Goal: Transaction & Acquisition: Purchase product/service

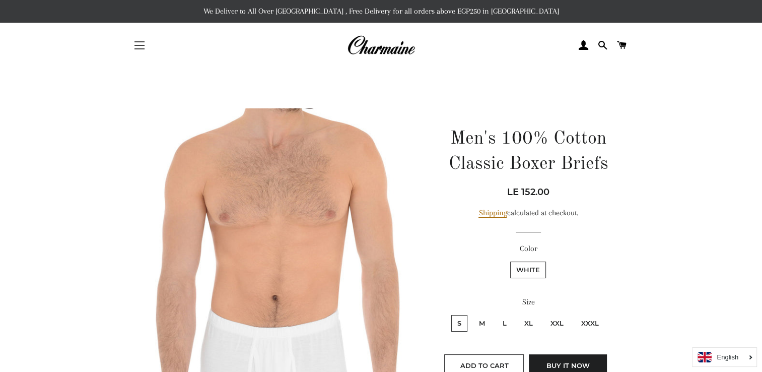
click at [135, 49] on button "Site navigation" at bounding box center [139, 45] width 25 height 25
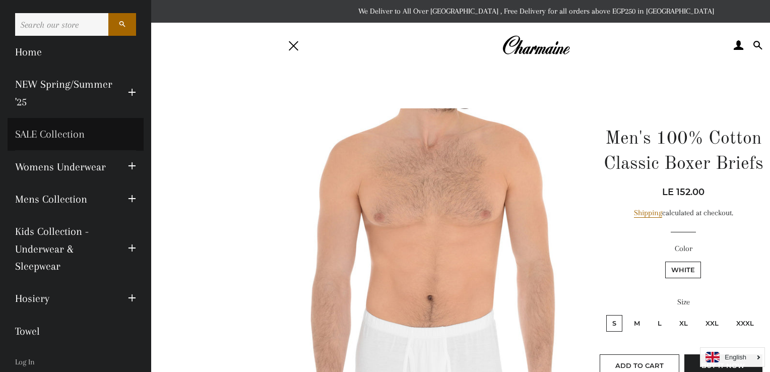
click at [78, 138] on link "SALE Collection" at bounding box center [76, 134] width 136 height 32
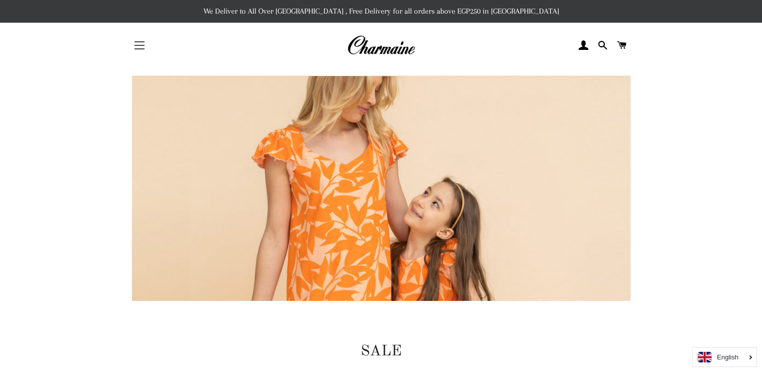
click at [144, 45] on span "button" at bounding box center [140, 45] width 10 height 1
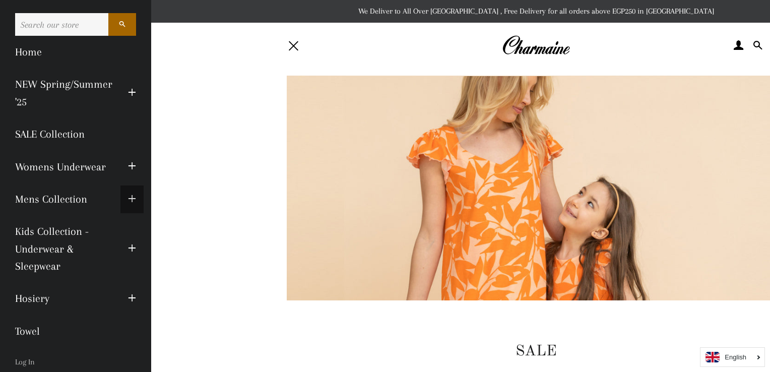
click at [128, 195] on span "button" at bounding box center [132, 199] width 8 height 13
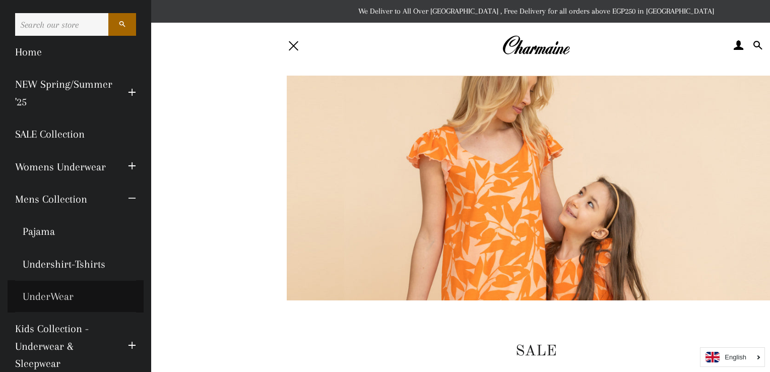
click at [51, 295] on link "UnderWear" at bounding box center [76, 296] width 136 height 32
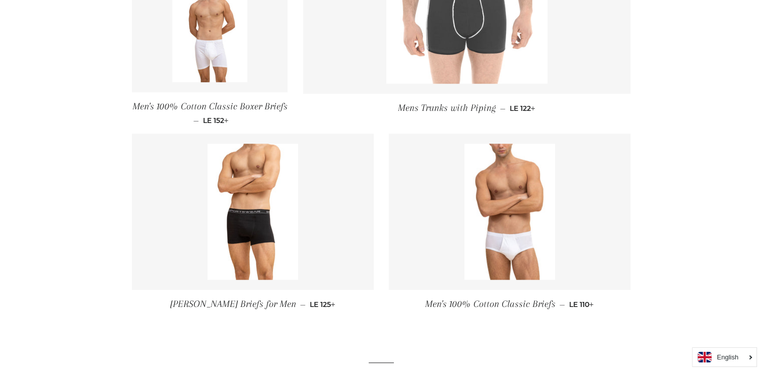
scroll to position [769, 0]
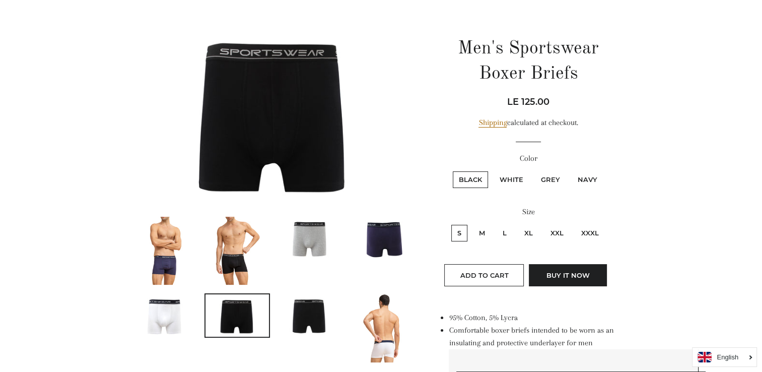
scroll to position [91, 0]
click at [533, 232] on label "XL" at bounding box center [528, 232] width 21 height 17
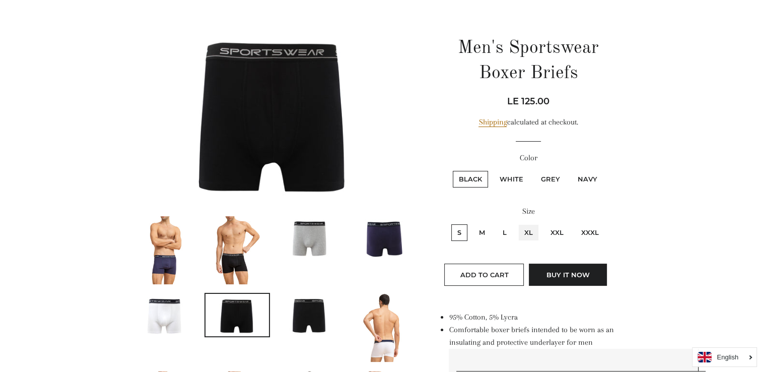
click at [517, 223] on input "XL" at bounding box center [517, 223] width 1 height 1
radio input "true"
click at [541, 174] on label "Grey" at bounding box center [550, 179] width 31 height 17
click at [534, 170] on input "Grey" at bounding box center [533, 169] width 1 height 1
radio input "true"
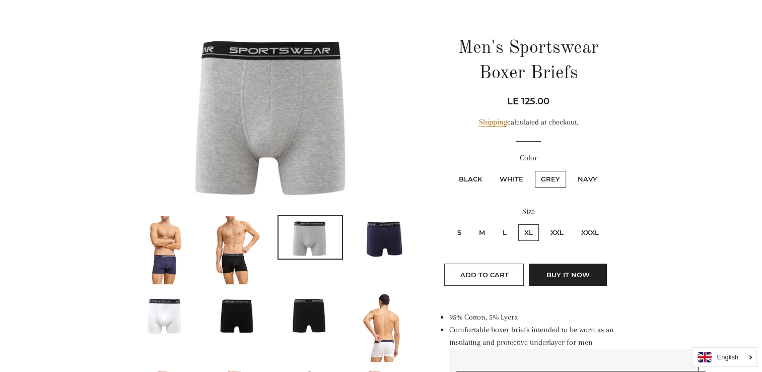
click at [591, 177] on label "Navy" at bounding box center [588, 179] width 32 height 17
click at [571, 170] on input "Navy" at bounding box center [570, 169] width 1 height 1
radio input "true"
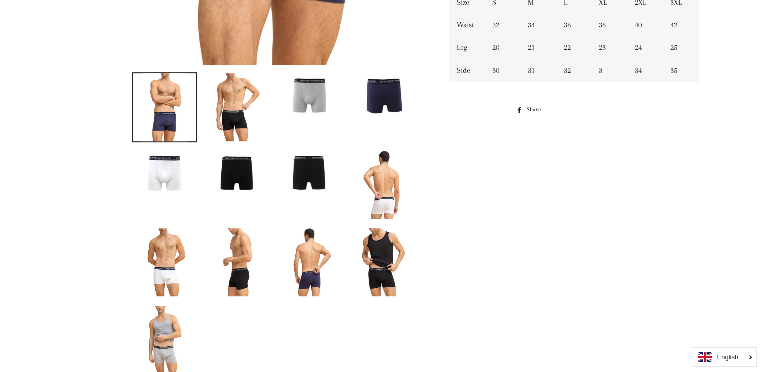
scroll to position [436, 0]
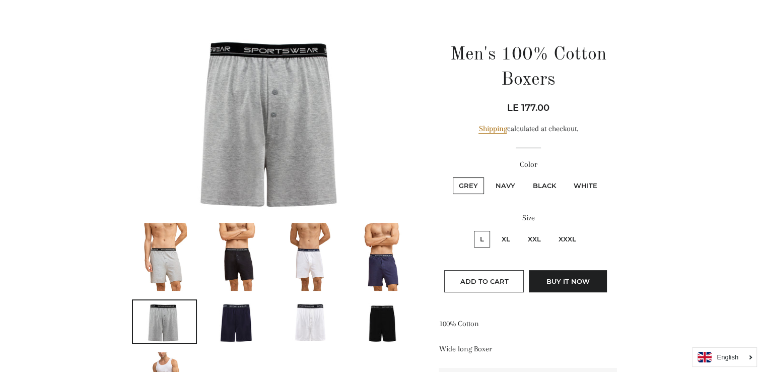
scroll to position [84, 0]
click at [513, 184] on label "Navy" at bounding box center [506, 186] width 32 height 17
click at [489, 177] on input "Navy" at bounding box center [488, 176] width 1 height 1
radio input "true"
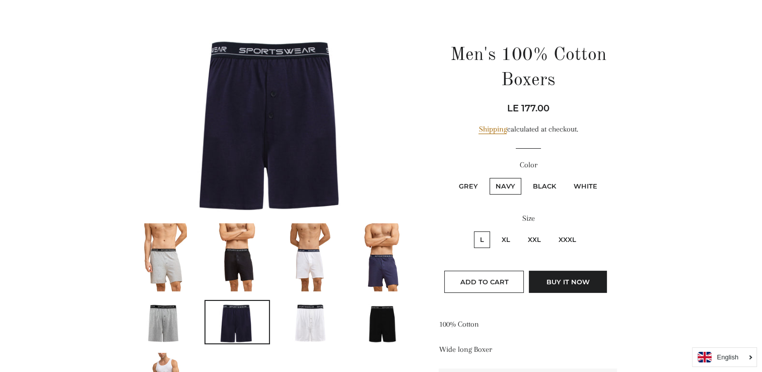
click at [538, 187] on label "Black" at bounding box center [544, 186] width 35 height 17
click at [526, 177] on input "Black" at bounding box center [525, 176] width 1 height 1
radio input "true"
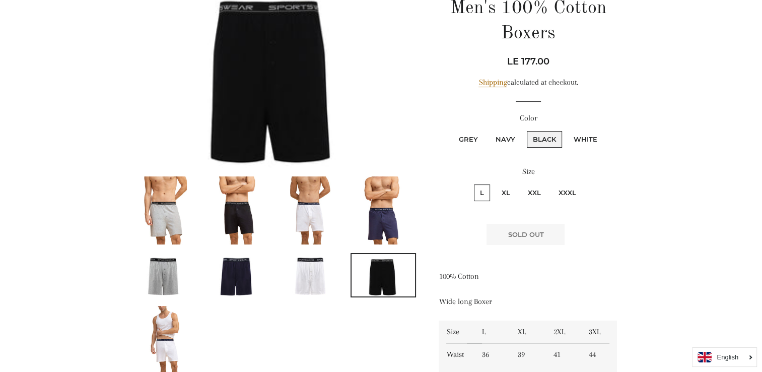
scroll to position [116, 0]
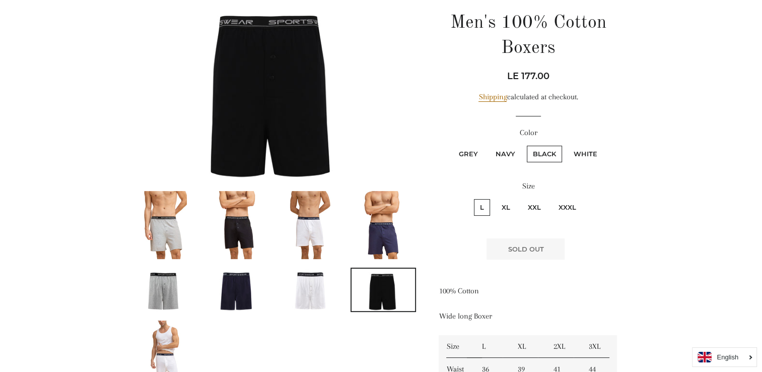
click at [508, 206] on label "XL" at bounding box center [506, 207] width 21 height 17
click at [495, 198] on input "XL" at bounding box center [494, 197] width 1 height 1
radio input "true"
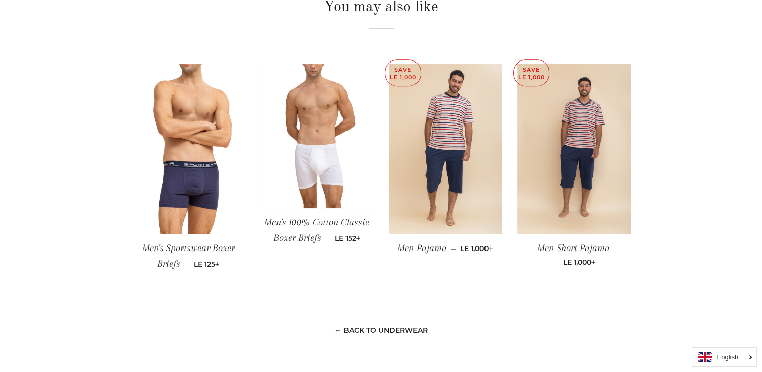
scroll to position [651, 0]
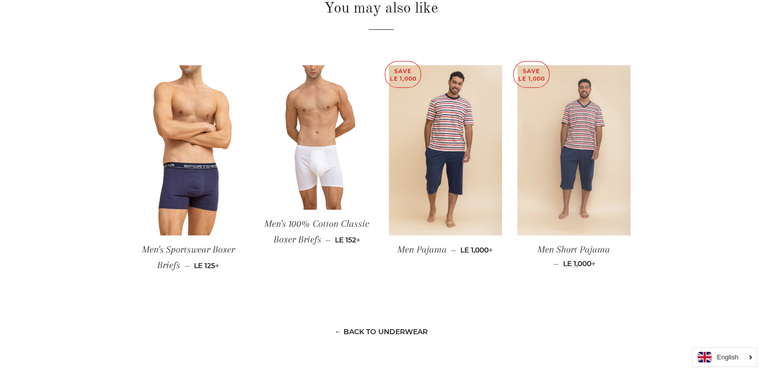
click at [570, 178] on img at bounding box center [573, 150] width 113 height 170
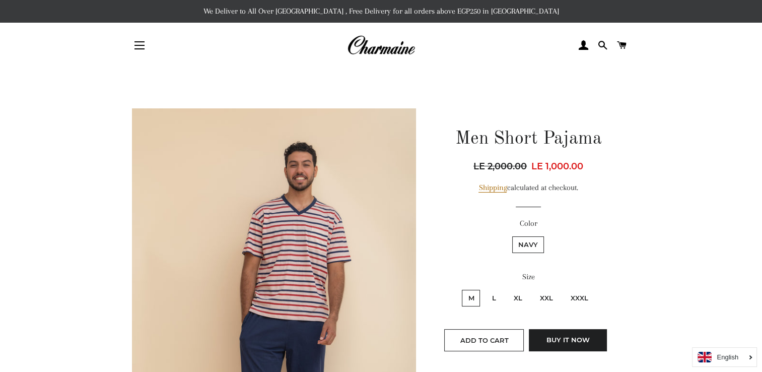
click at [517, 293] on label "XL" at bounding box center [517, 298] width 21 height 17
click at [506, 289] on input "XL" at bounding box center [506, 288] width 1 height 1
radio input "true"
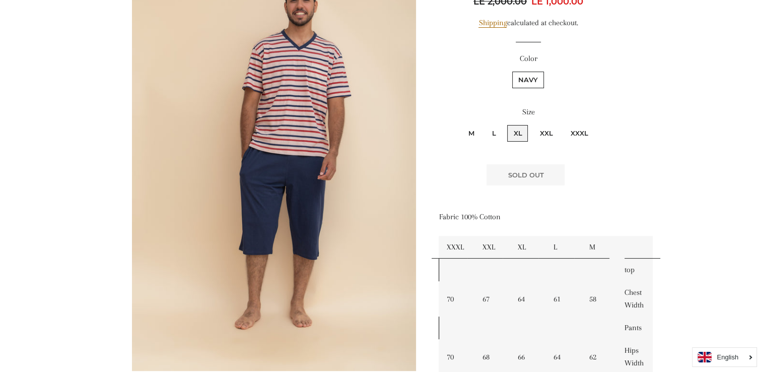
scroll to position [168, 0]
